Goal: Communication & Community: Answer question/provide support

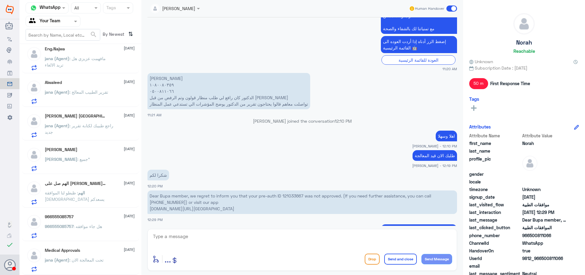
scroll to position [268, 0]
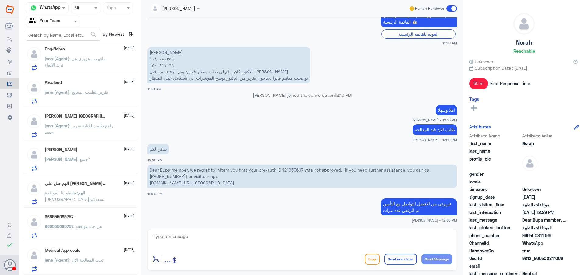
click at [73, 230] on p "966555085757 : هل جاء موافقه" at bounding box center [73, 230] width 57 height 15
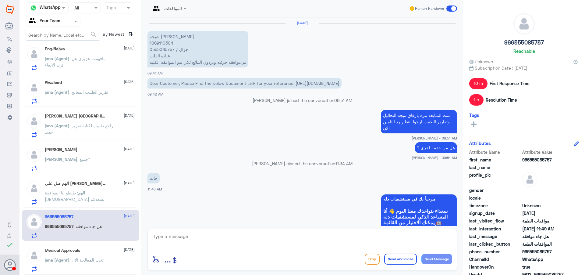
scroll to position [651, 0]
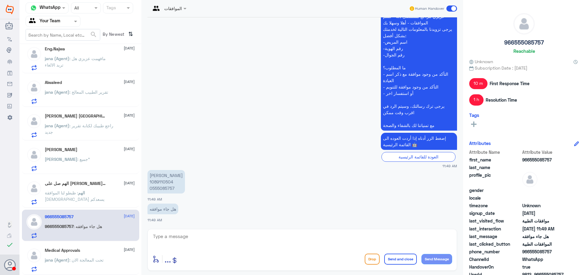
click at [157, 183] on p "[PERSON_NAME] 1089110504 0555085757" at bounding box center [166, 181] width 37 height 23
copy p "1089110504"
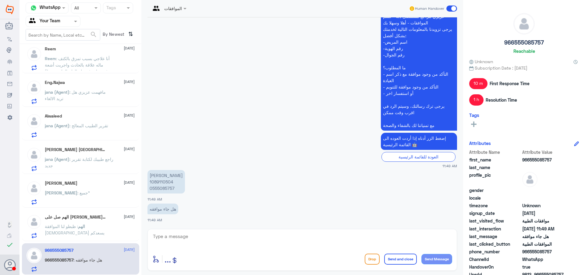
click at [221, 233] on textarea at bounding box center [302, 239] width 300 height 15
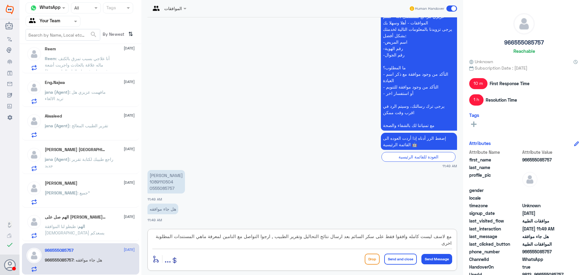
type textarea "مع لاسف ليست كامله وافقوا فقط على سكر السائم بعد ارسال نتائج التحاليل وتقرير ال…"
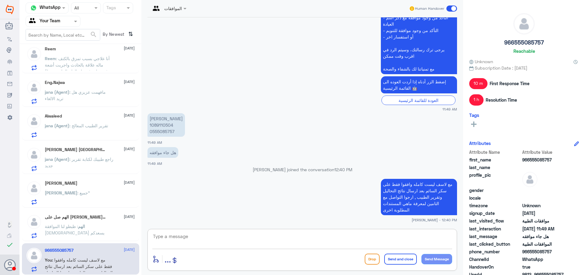
click at [79, 231] on p "الهم : ظبطو لنا الموافقة [DEMOGRAPHIC_DATA] يسعدكم" at bounding box center [79, 230] width 69 height 15
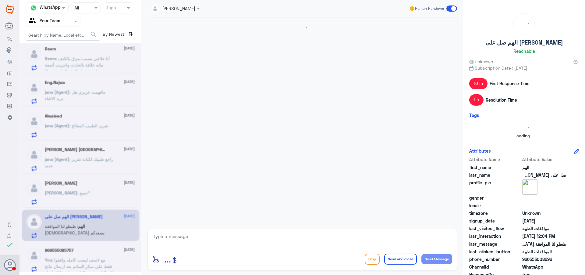
scroll to position [267, 0]
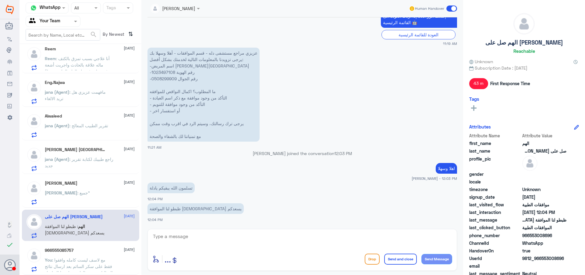
click at [165, 73] on p "عزيزي مراجع مستشفى دله - قسم الموافقات - أهلا وسهلا بك يرجى تزويدنا بالمعلومات …" at bounding box center [204, 95] width 112 height 94
copy p "1023497108"
click at [257, 234] on textarea at bounding box center [302, 239] width 300 height 15
type textarea "عزيزي المراجع تم المتابعة مرة اخرى على العلاج الطبيعي"
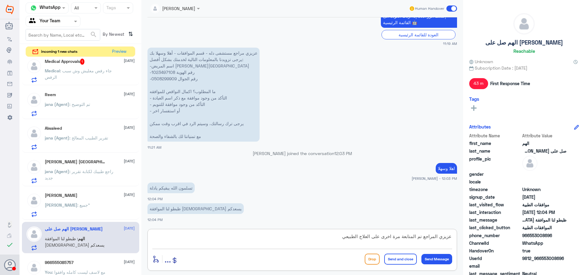
click at [74, 214] on p "[PERSON_NAME] : جميع"" at bounding box center [67, 208] width 45 height 15
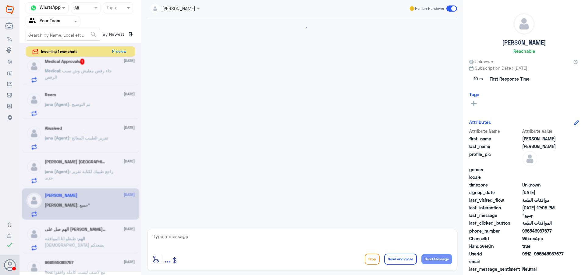
scroll to position [400, 0]
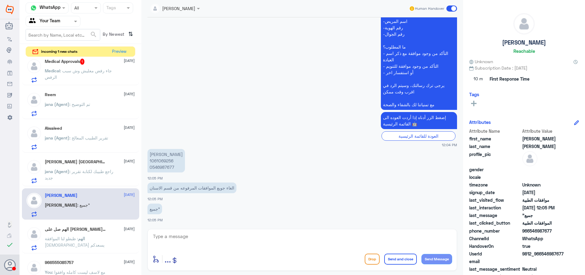
click at [157, 162] on p "[PERSON_NAME] 1061069256 0546987677" at bounding box center [166, 160] width 37 height 23
copy p "1061069256"
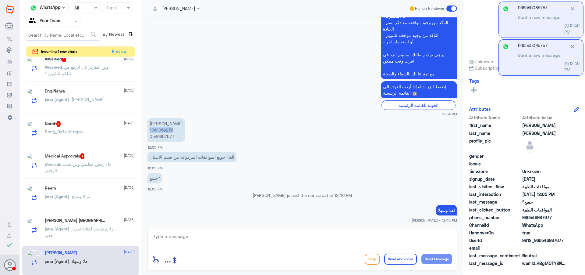
scroll to position [74, 0]
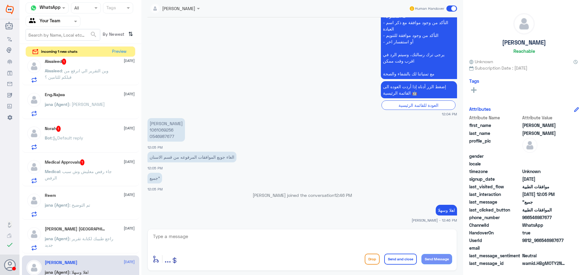
click at [78, 231] on div "[PERSON_NAME] Ajwa [DATE][PERSON_NAME] (Agent) : راجع طبيبك لكتابة تقرير جديد" at bounding box center [90, 238] width 90 height 24
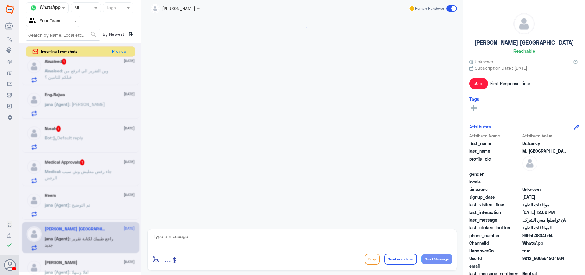
scroll to position [370, 0]
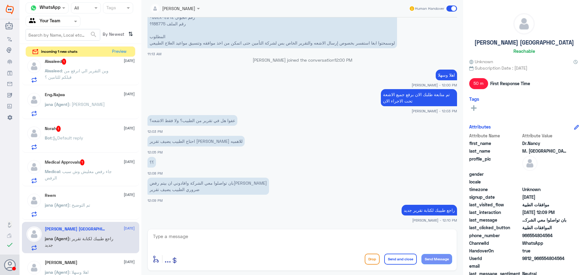
click at [101, 203] on div "jana (Agent) : تم التوضيح" at bounding box center [90, 210] width 90 height 14
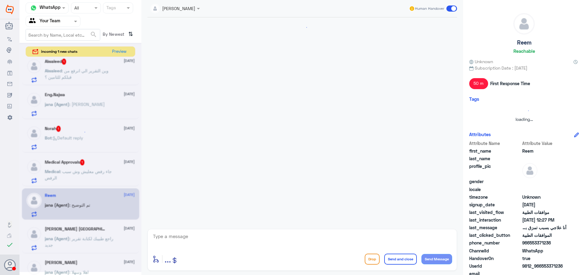
scroll to position [264, 0]
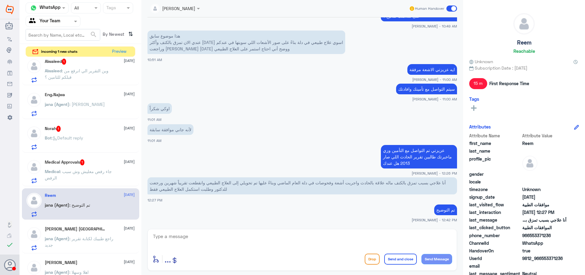
click at [106, 174] on span ": جاء رفض معليش وش سبب الرفض" at bounding box center [78, 175] width 67 height 12
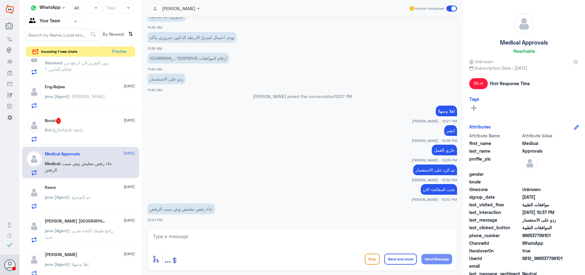
scroll to position [86, 0]
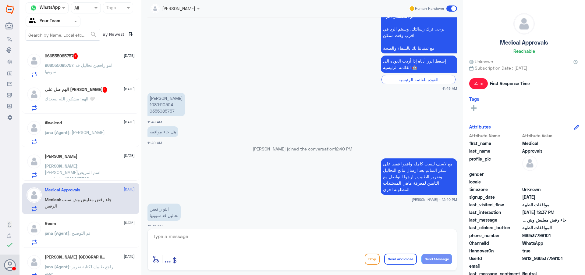
click at [102, 173] on span ": [PERSON_NAME]اسم المريض 1010097598-رقم الهوية 0568438800-رقم الجوال ما المطلو…" at bounding box center [78, 207] width 67 height 88
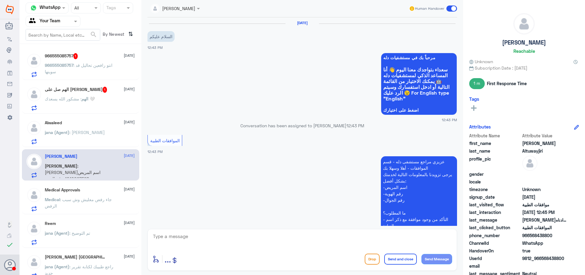
scroll to position [200, 0]
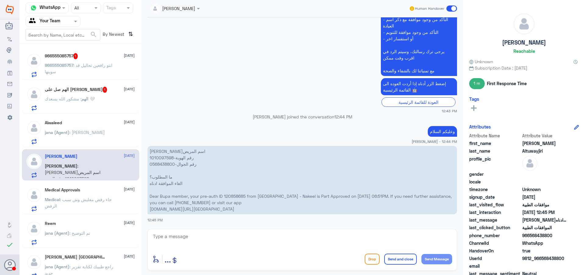
click at [88, 195] on div "Medical Approvals [DATE] Medical : جاء رفض معليش وش سبب الرفض" at bounding box center [90, 199] width 90 height 24
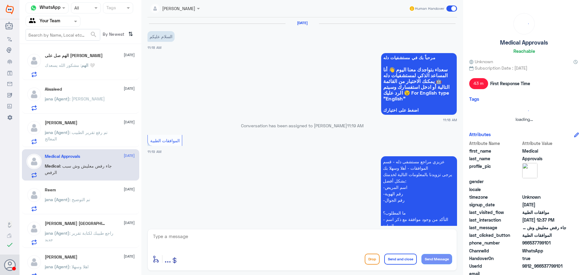
scroll to position [327, 0]
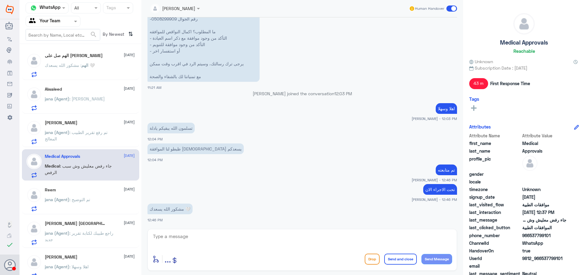
click at [69, 26] on div "Agent Filter Your Team" at bounding box center [49, 21] width 47 height 9
drag, startPoint x: 65, startPoint y: 61, endPoint x: 63, endPoint y: 24, distance: 36.6
click at [65, 61] on div "Your Inbox" at bounding box center [53, 62] width 55 height 14
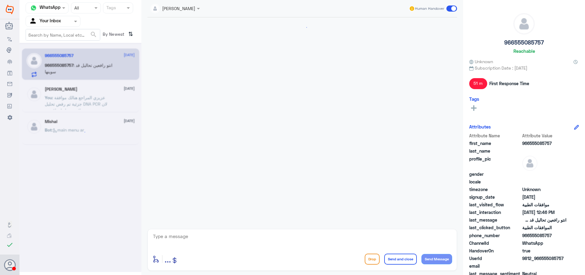
scroll to position [650, 0]
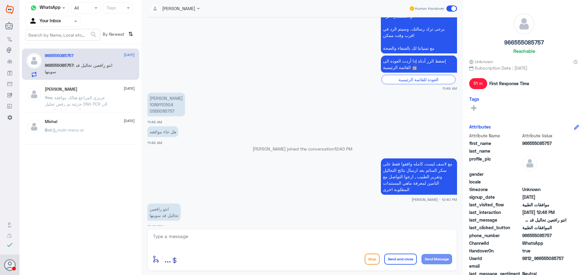
click at [95, 90] on div "Nada Abdullah 13 August" at bounding box center [90, 89] width 90 height 5
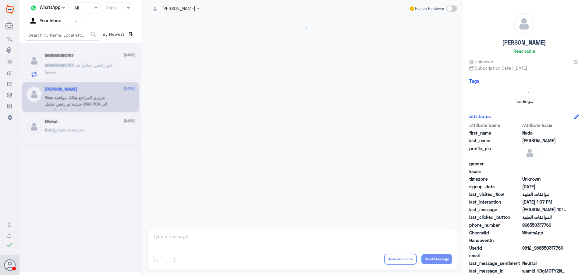
scroll to position [272, 0]
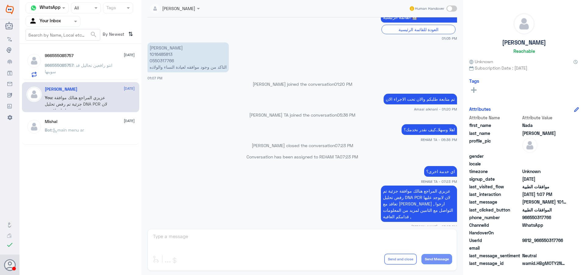
click at [101, 69] on p "966555085757 : انتو رافعين تحاليل قد سوينها" at bounding box center [79, 69] width 69 height 15
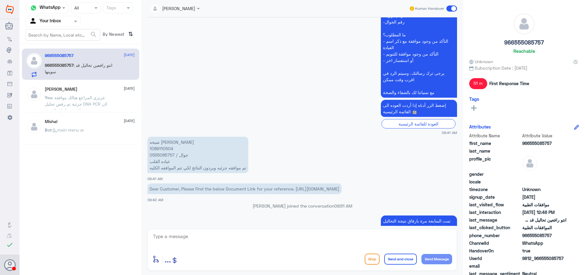
scroll to position [1337, 0]
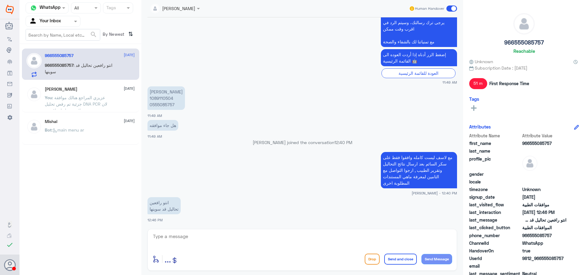
click at [42, 20] on input "text" at bounding box center [46, 21] width 34 height 7
click at [53, 66] on Team "Your Team" at bounding box center [49, 67] width 21 height 5
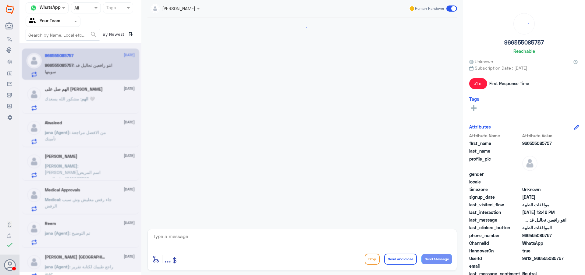
scroll to position [650, 0]
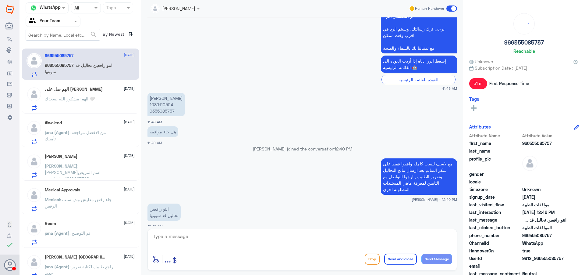
click at [103, 103] on div "الهم : مشكور الله يسعدك 🤍" at bounding box center [90, 104] width 90 height 14
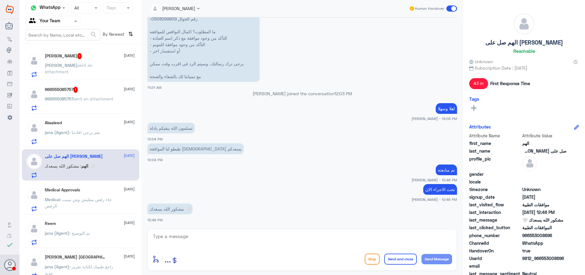
click at [59, 81] on div "Abdulrahman Altuwayjiri 1 20 August Abdulrahman sent an attachment 966555085757…" at bounding box center [81, 161] width 122 height 230
click at [73, 89] on h5 "966555085757 1" at bounding box center [61, 90] width 33 height 6
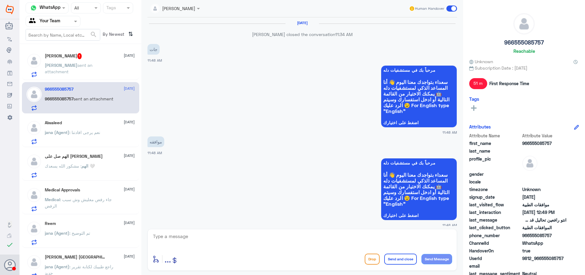
scroll to position [711, 0]
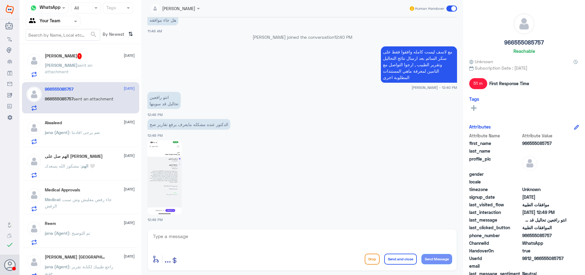
click at [81, 64] on span "sent an attachment" at bounding box center [69, 68] width 48 height 12
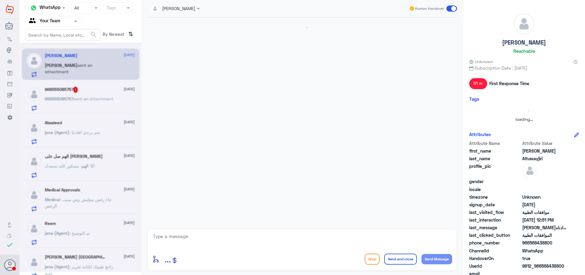
scroll to position [286, 0]
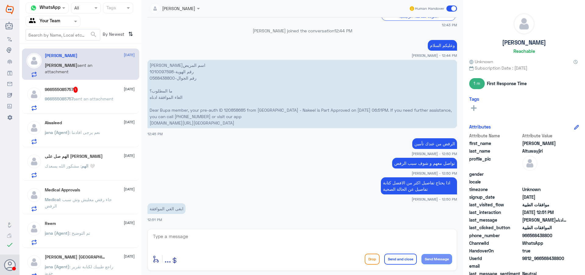
click at [83, 91] on div "966555085757 1 20 August" at bounding box center [90, 90] width 90 height 6
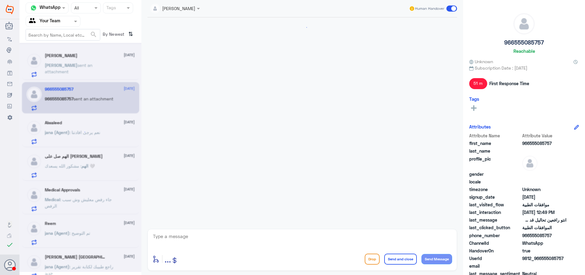
scroll to position [711, 0]
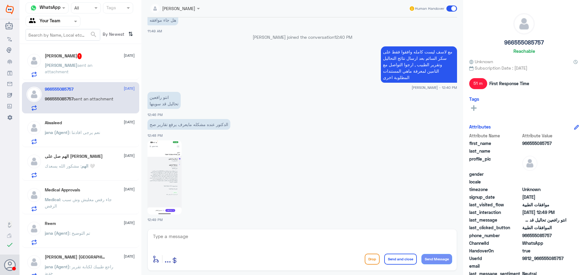
click at [173, 152] on img at bounding box center [165, 177] width 34 height 74
click at [231, 241] on textarea at bounding box center [302, 239] width 300 height 15
type textarea "سوف يتم التواصل مع مندوب التامين لمعرفة ماهي المتطلبات الاخرى المطلوبة ارجوا ال…"
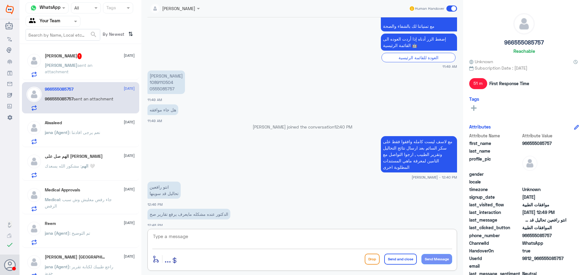
scroll to position [561, 0]
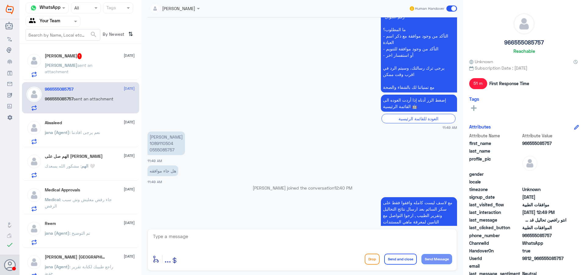
click at [166, 145] on p "[PERSON_NAME] 1089110504 0555085757" at bounding box center [166, 142] width 37 height 23
copy p "1089110504"
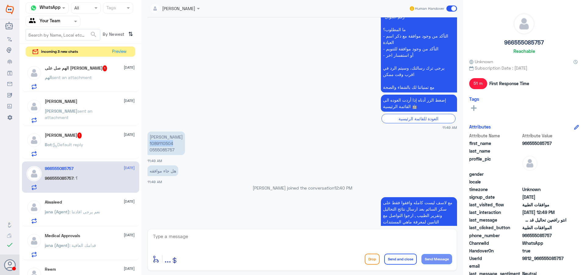
scroll to position [764, 0]
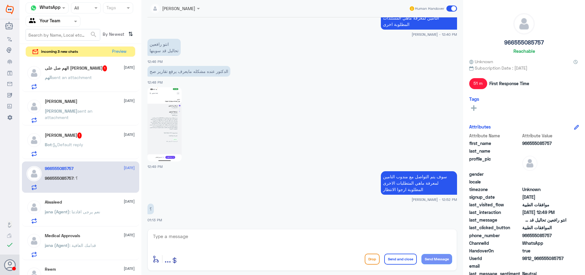
click at [89, 147] on div "Bot : Default reply" at bounding box center [90, 150] width 90 height 14
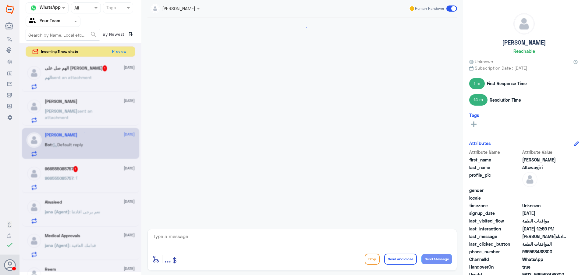
scroll to position [467, 0]
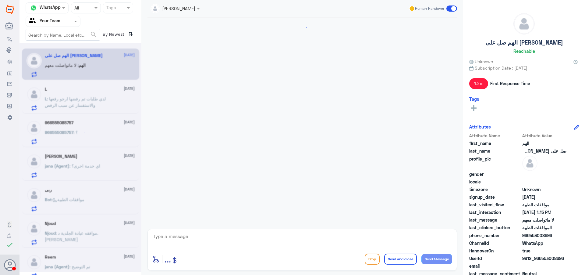
scroll to position [387, 0]
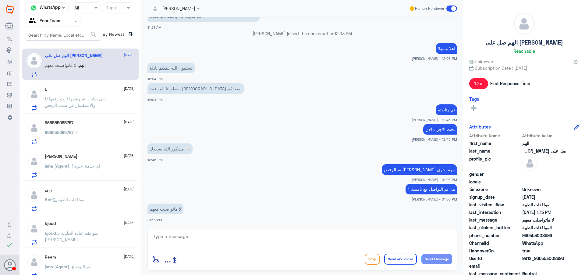
click at [91, 90] on div "L 20 August" at bounding box center [90, 89] width 90 height 5
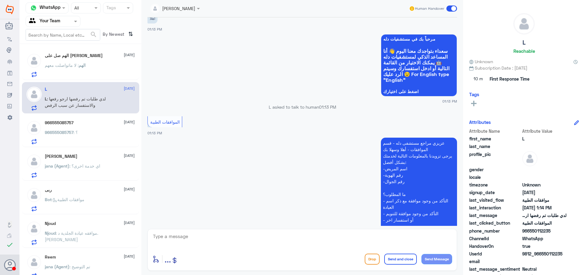
scroll to position [322, 0]
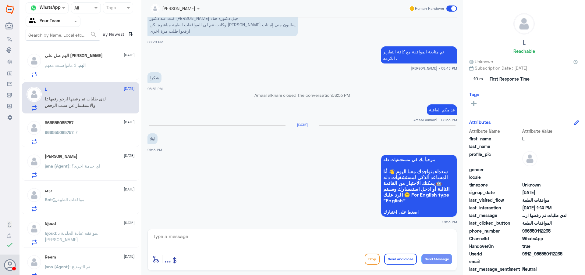
click at [83, 125] on div "966555085757 20 August 966555085757 : ؟" at bounding box center [90, 132] width 90 height 24
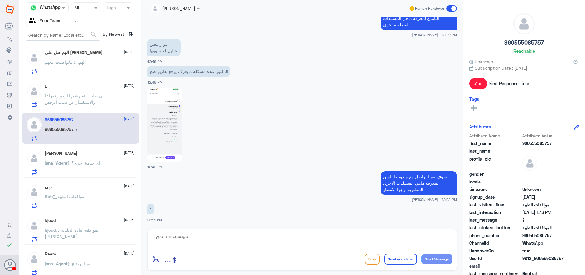
scroll to position [7, 0]
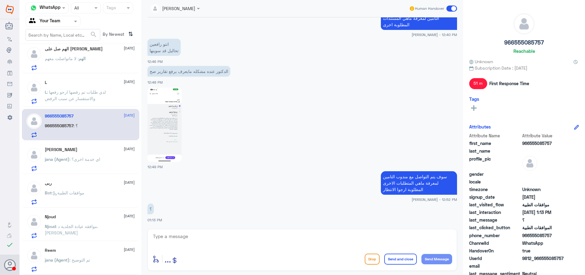
click at [104, 223] on div "Njoud 20 August Njoud : موافقه عيادة الجلدية د.هيثم القزلان" at bounding box center [90, 226] width 90 height 24
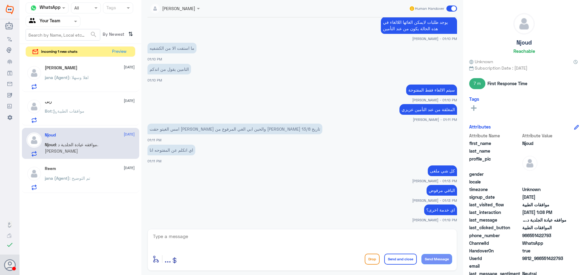
scroll to position [370, 0]
